Goal: Communication & Community: Answer question/provide support

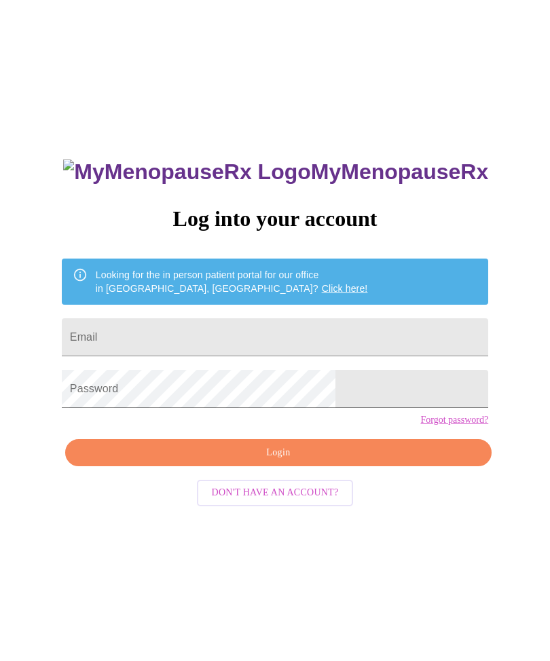
click at [378, 337] on input "Email" at bounding box center [275, 337] width 426 height 38
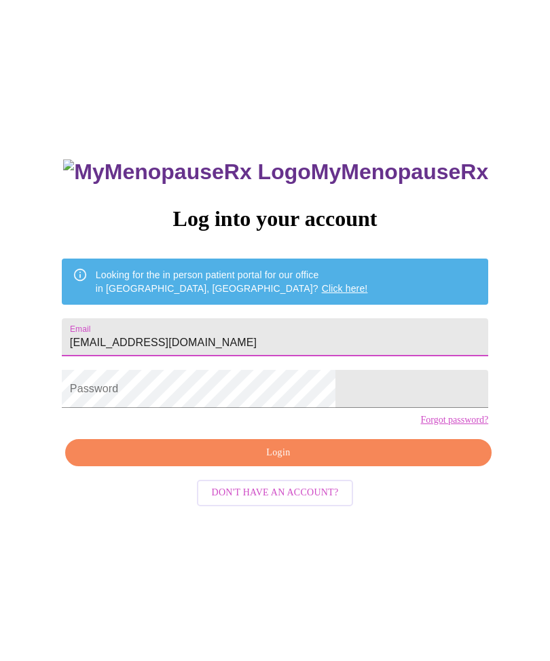
type input "[EMAIL_ADDRESS][DOMAIN_NAME]"
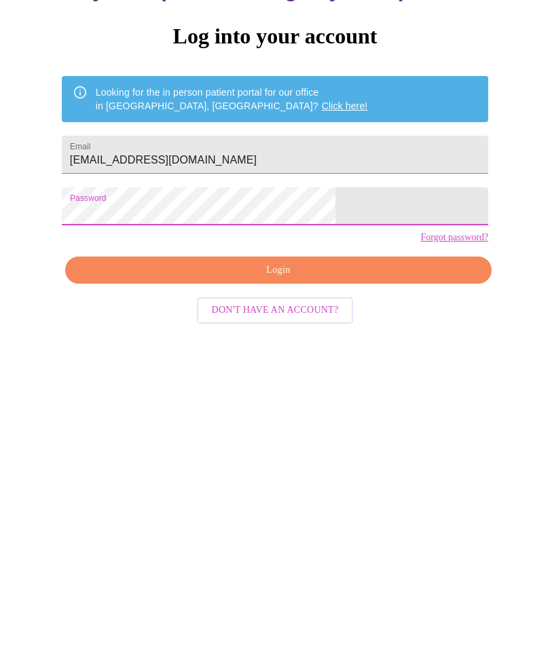
click at [356, 444] on span "Login" at bounding box center [278, 452] width 395 height 17
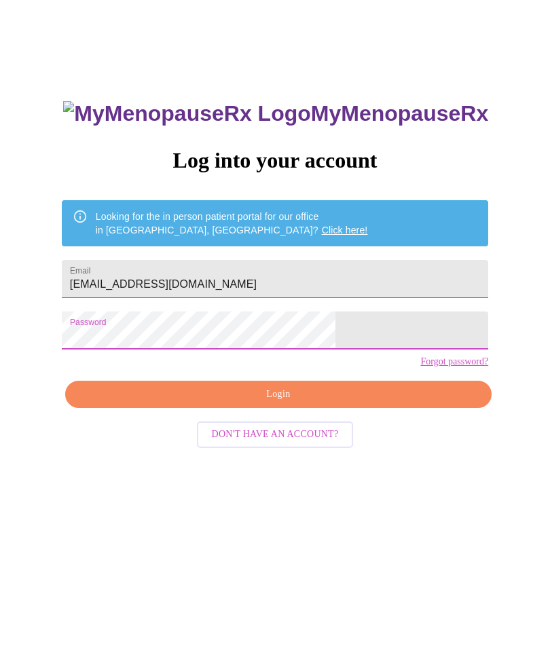
click at [328, 403] on span "Login" at bounding box center [278, 394] width 395 height 17
click at [305, 408] on button "Login" at bounding box center [278, 395] width 426 height 28
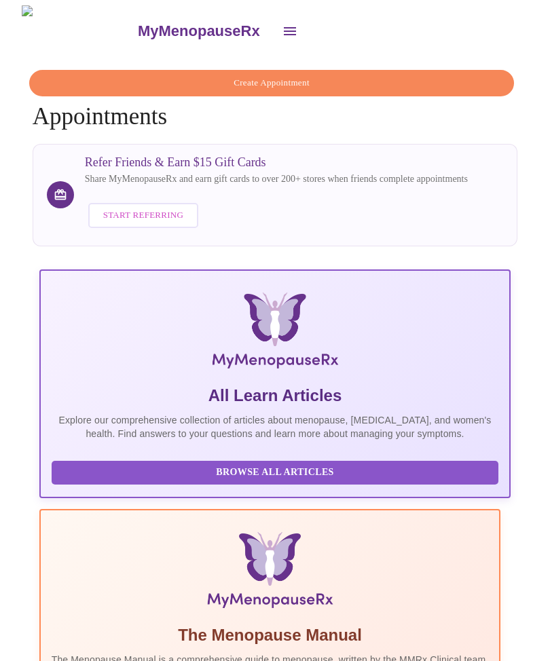
click at [282, 24] on icon "open drawer" at bounding box center [290, 31] width 16 height 16
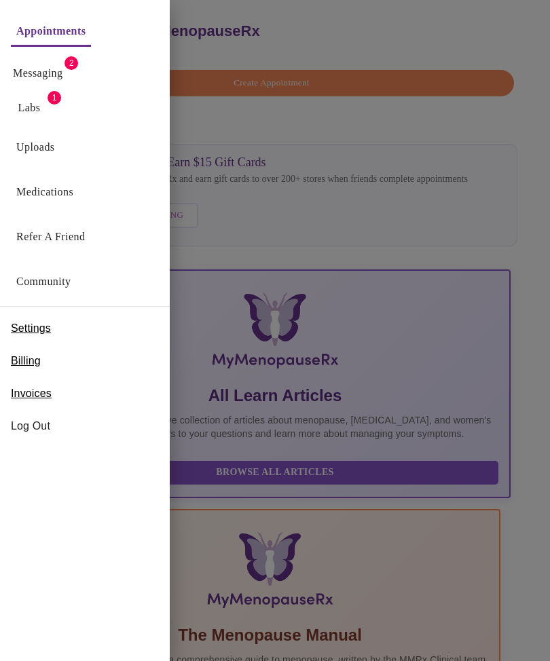
click at [62, 70] on link "Messaging" at bounding box center [38, 73] width 50 height 19
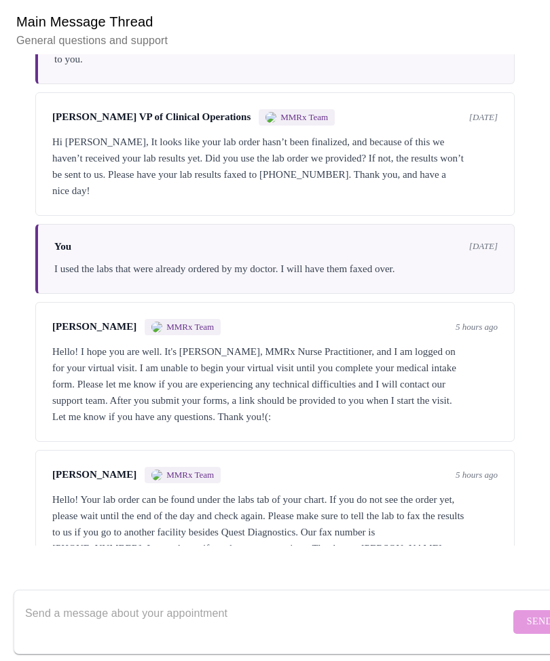
scroll to position [312, 0]
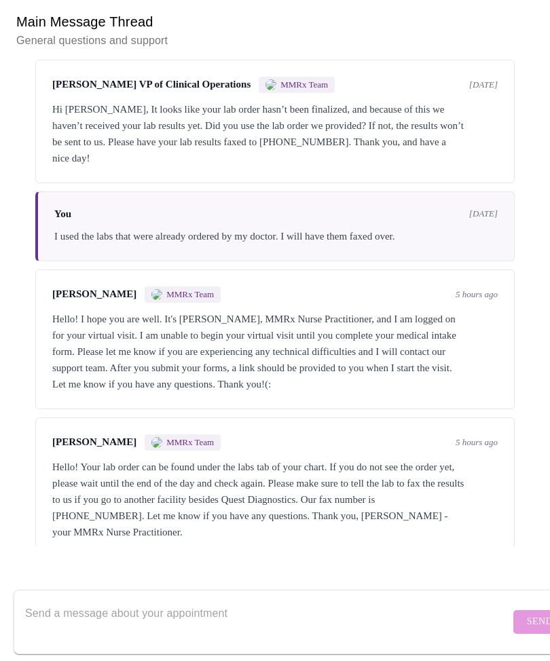
click at [249, 600] on textarea "Send a message about your appointment" at bounding box center [267, 621] width 484 height 43
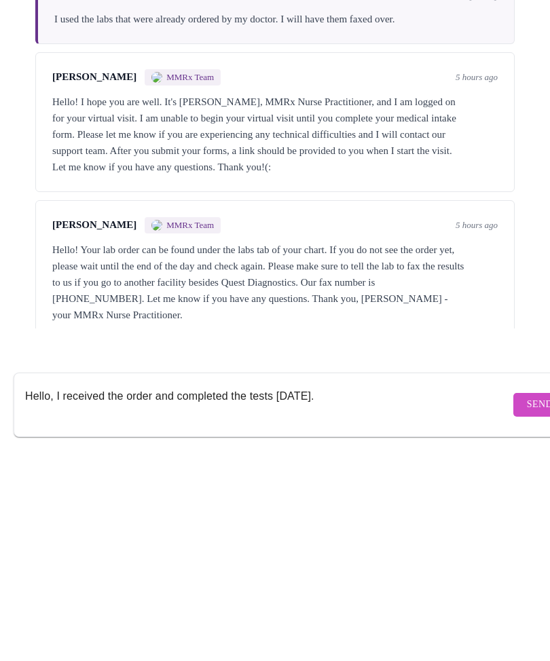
type textarea "Hello, I received the order and completed the tests [DATE]."
click at [527, 613] on span "Send" at bounding box center [540, 621] width 26 height 17
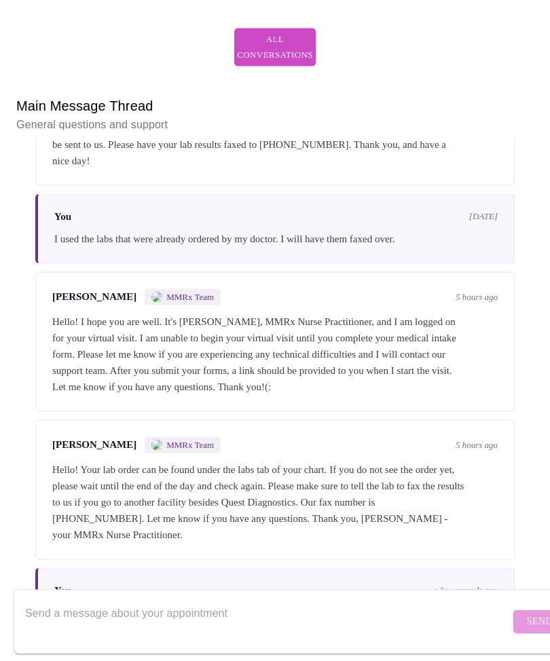
scroll to position [0, 0]
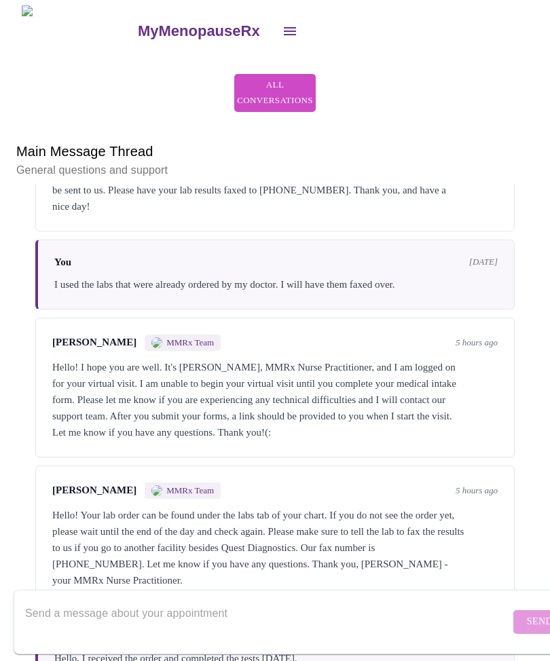
click at [138, 22] on h3 "MyMenopauseRx" at bounding box center [199, 31] width 122 height 18
